Goal: Transaction & Acquisition: Book appointment/travel/reservation

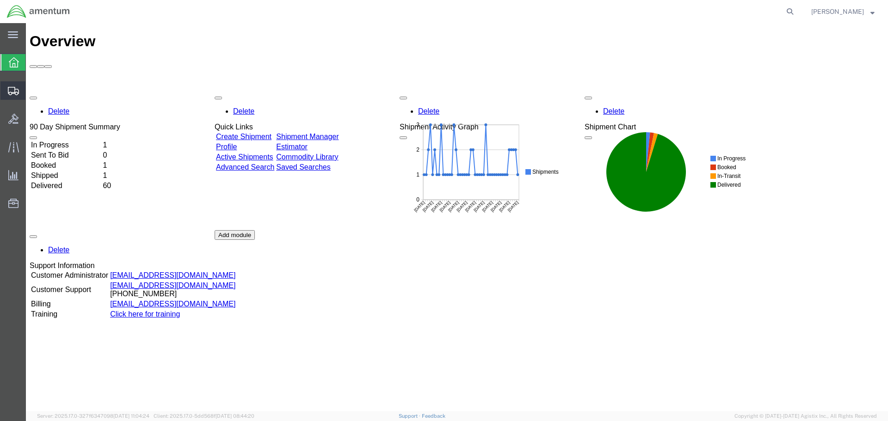
click at [0, 0] on span "Shipment Manager" at bounding box center [0, 0] width 0 height 0
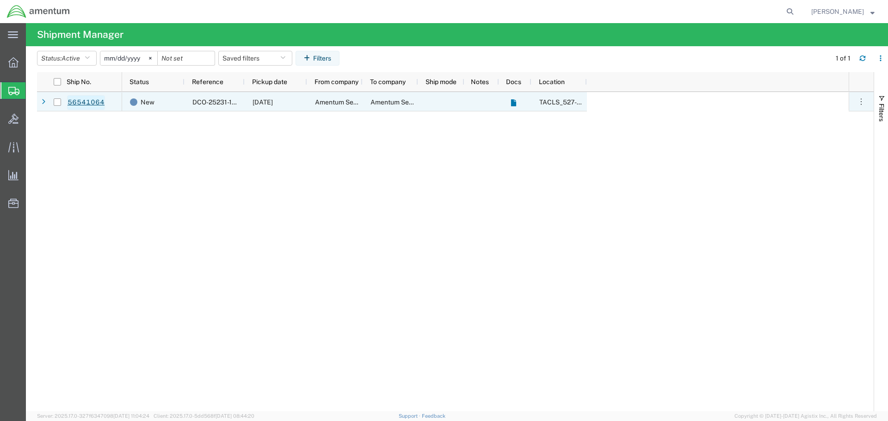
click at [75, 104] on link "56541064" at bounding box center [86, 102] width 38 height 15
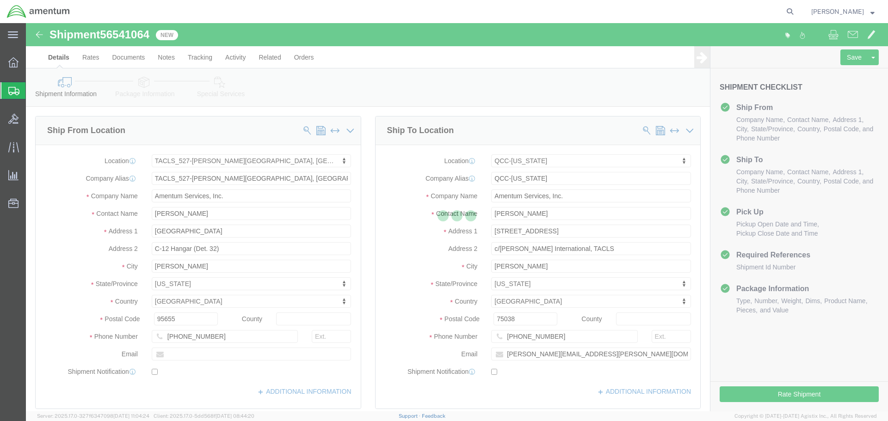
select select "42691"
select select "42668"
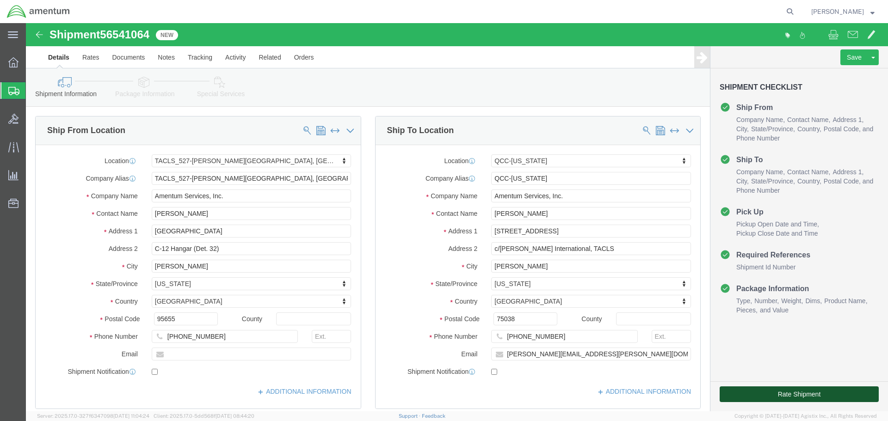
click button "Rate Shipment"
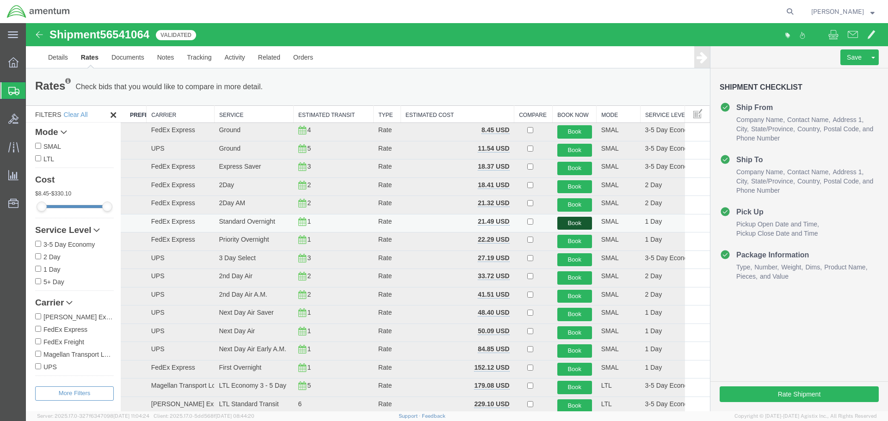
click at [565, 221] on button "Book" at bounding box center [574, 223] width 35 height 13
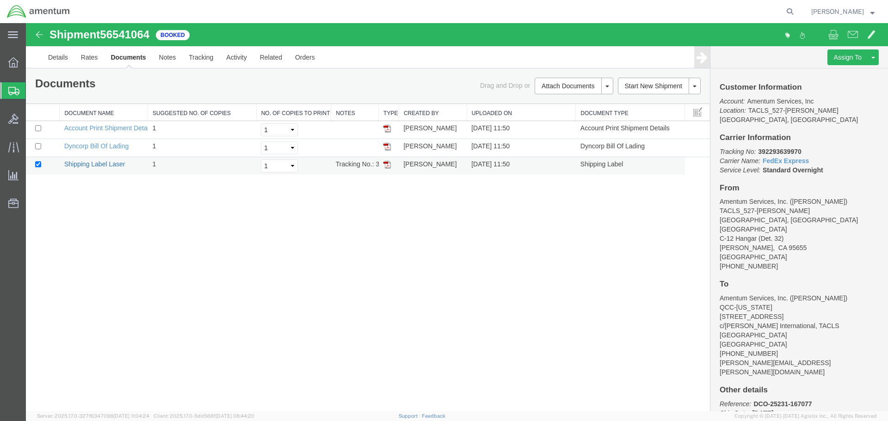
click at [100, 165] on link "Shipping Label Laser" at bounding box center [94, 163] width 61 height 7
